Goal: Use online tool/utility: Utilize a website feature to perform a specific function

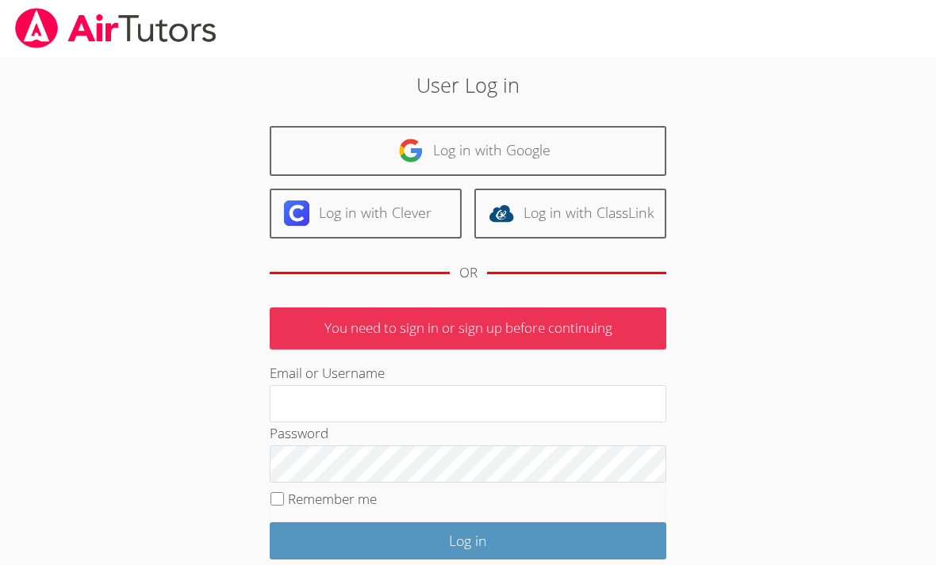
click at [621, 149] on link "Log in with Google" at bounding box center [468, 151] width 397 height 50
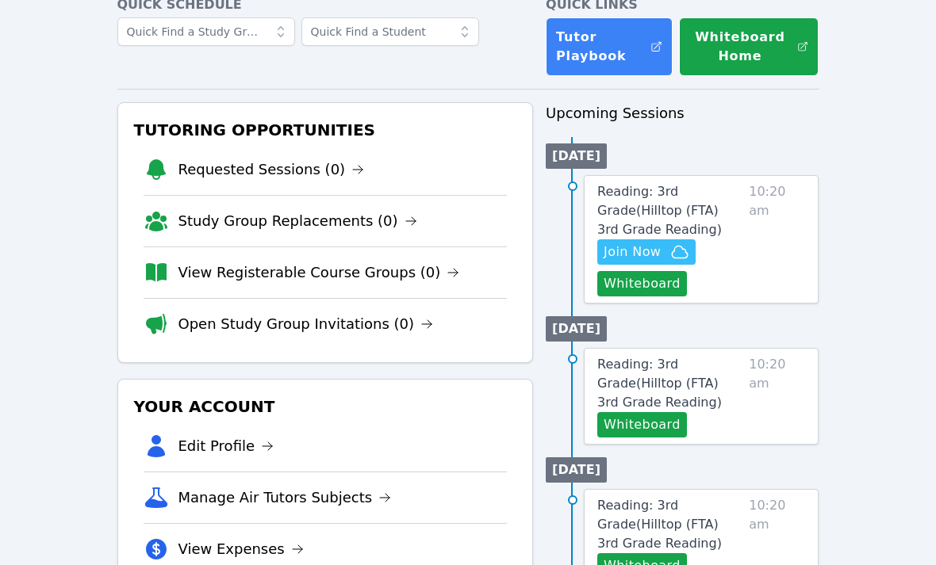
scroll to position [88, 0]
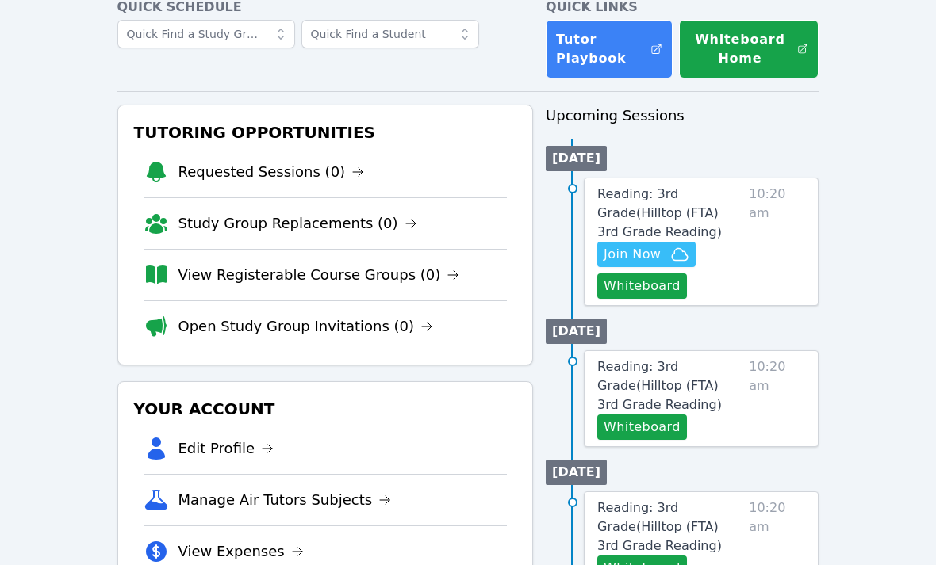
click at [661, 291] on button "Whiteboard" at bounding box center [642, 286] width 90 height 25
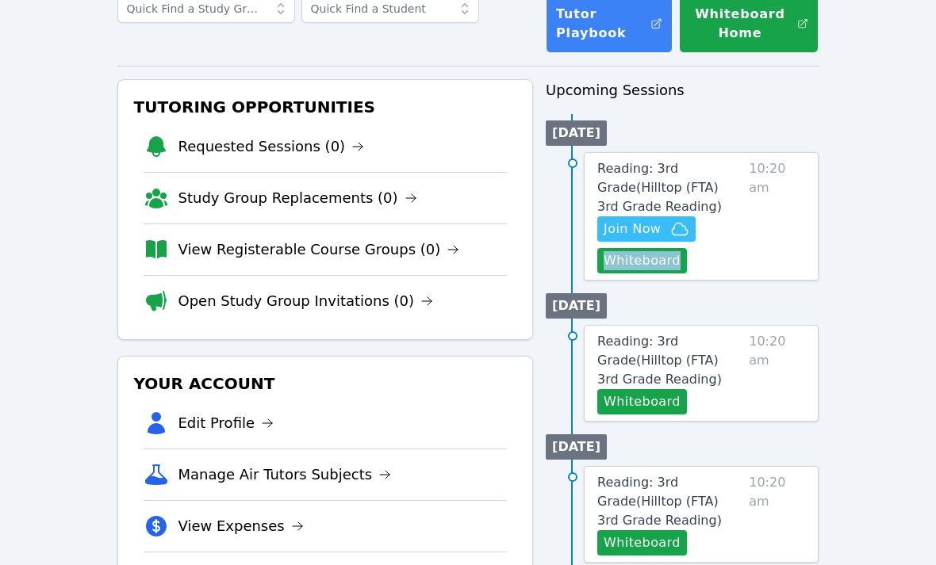
click at [769, 267] on span "10:20 am" at bounding box center [777, 216] width 56 height 114
click at [663, 258] on button "Whiteboard" at bounding box center [642, 260] width 90 height 25
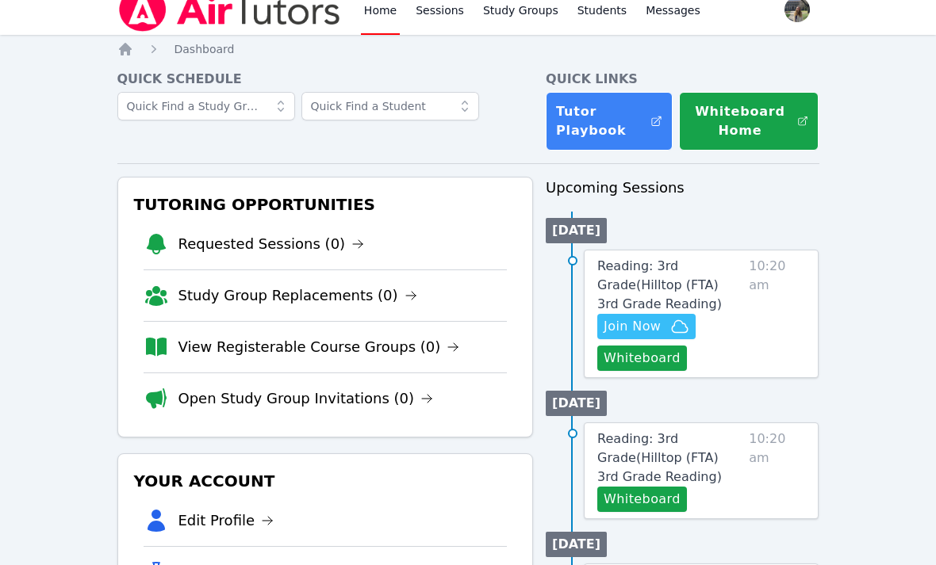
scroll to position [10, 0]
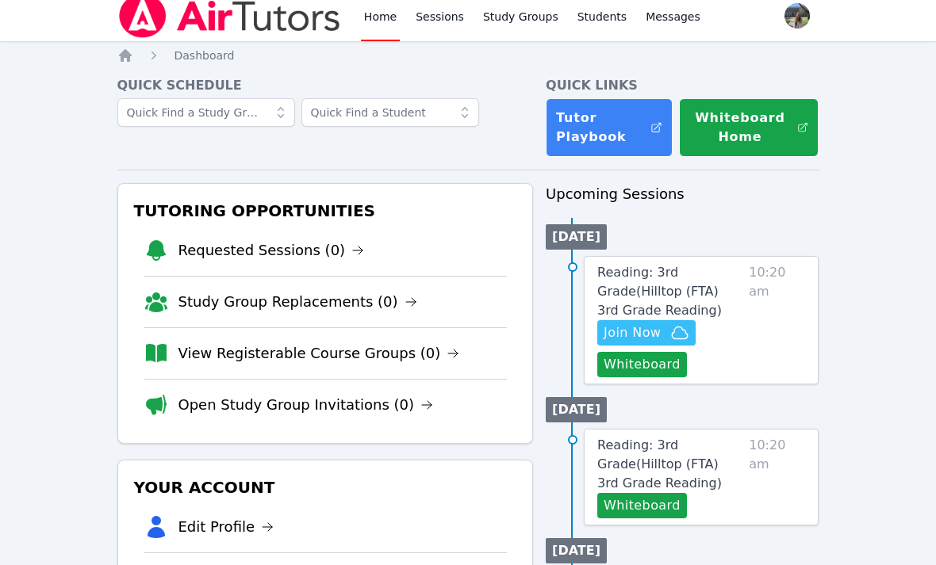
click at [785, 128] on button "Whiteboard Home" at bounding box center [749, 127] width 140 height 59
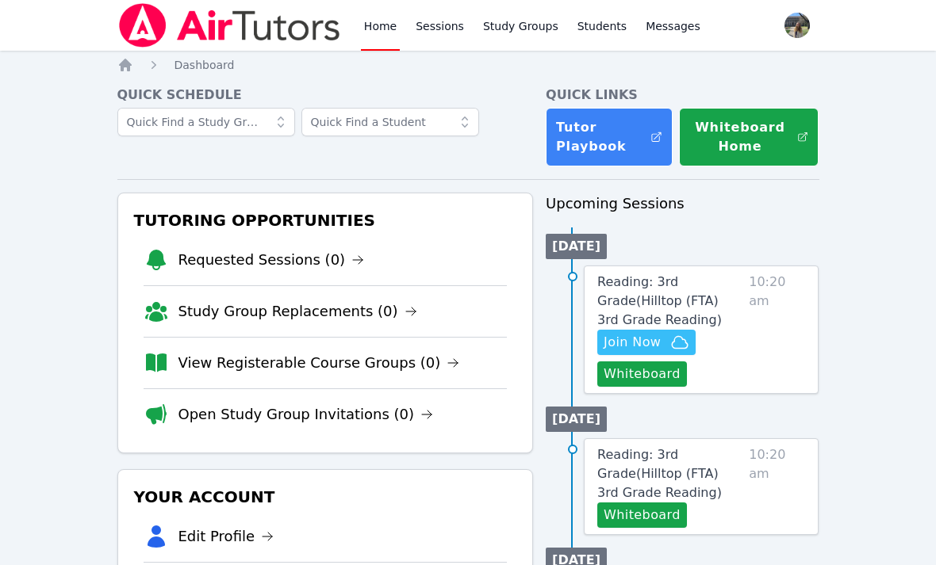
click at [772, 150] on button "Whiteboard Home" at bounding box center [749, 137] width 140 height 59
